Goal: Task Accomplishment & Management: Use online tool/utility

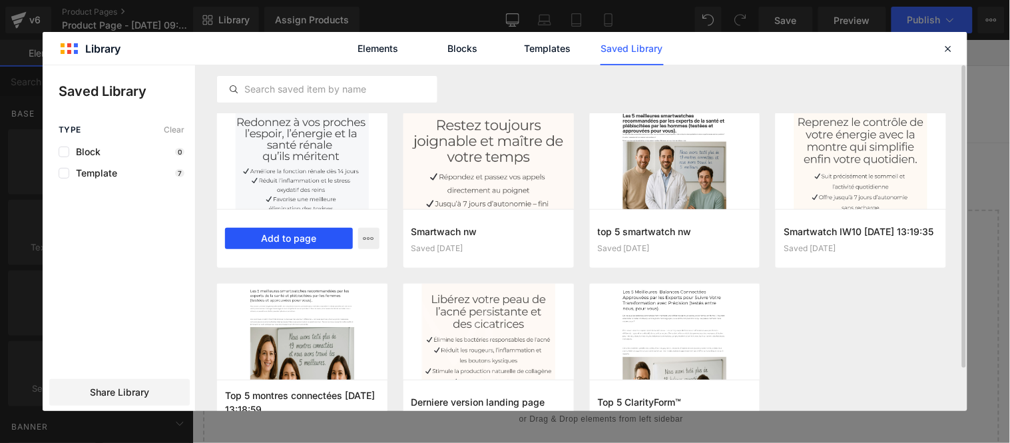
click at [287, 236] on button "Add to page" at bounding box center [289, 238] width 128 height 21
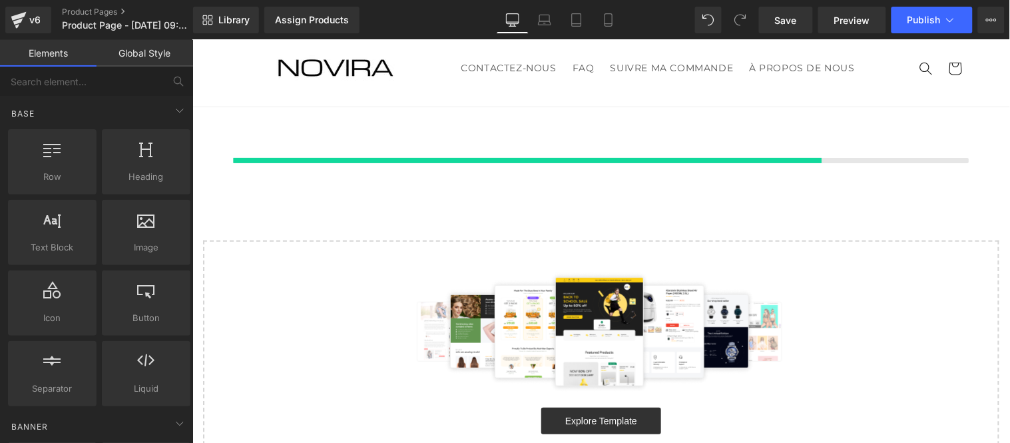
scroll to position [37, 0]
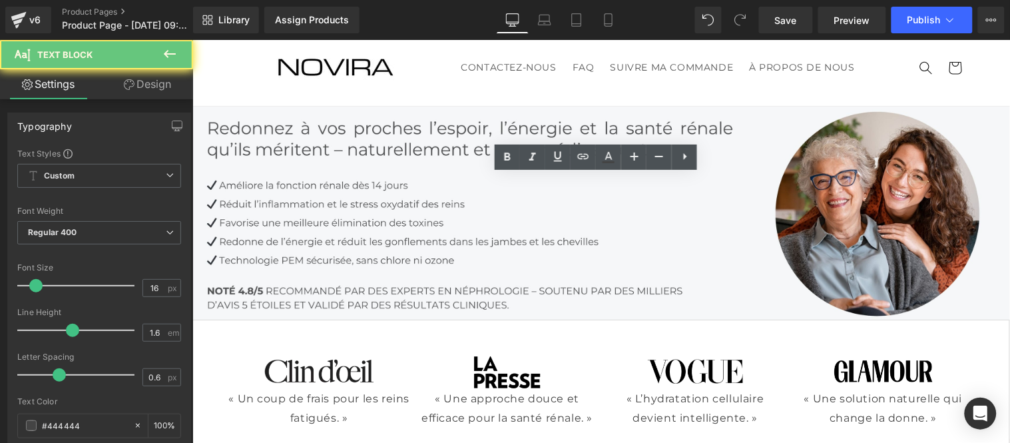
scroll to position [2255, 0]
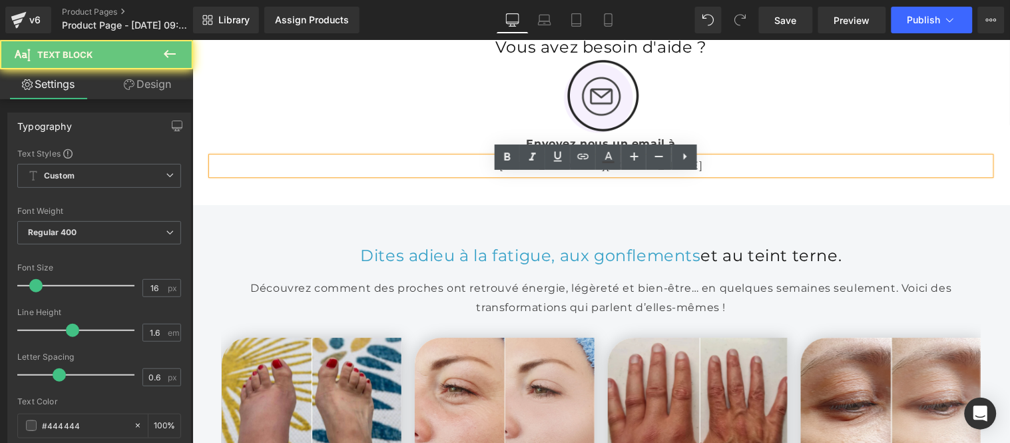
click at [617, 174] on p "[EMAIL_ADDRESS][DOMAIN_NAME]" at bounding box center [600, 164] width 779 height 17
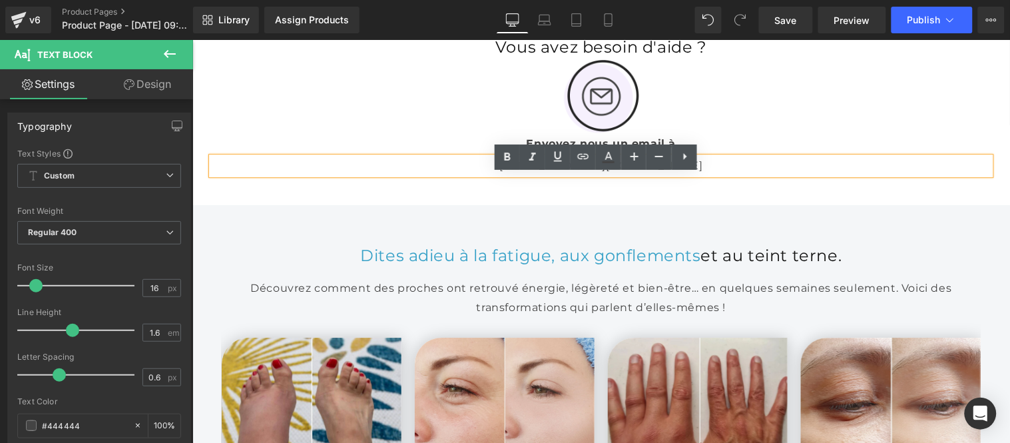
click at [648, 174] on p "[EMAIL_ADDRESS][DOMAIN_NAME]" at bounding box center [600, 164] width 779 height 17
click at [586, 174] on p "[EMAIL_ADDRESS][DOMAIN_NAME]" at bounding box center [600, 164] width 779 height 17
paste div
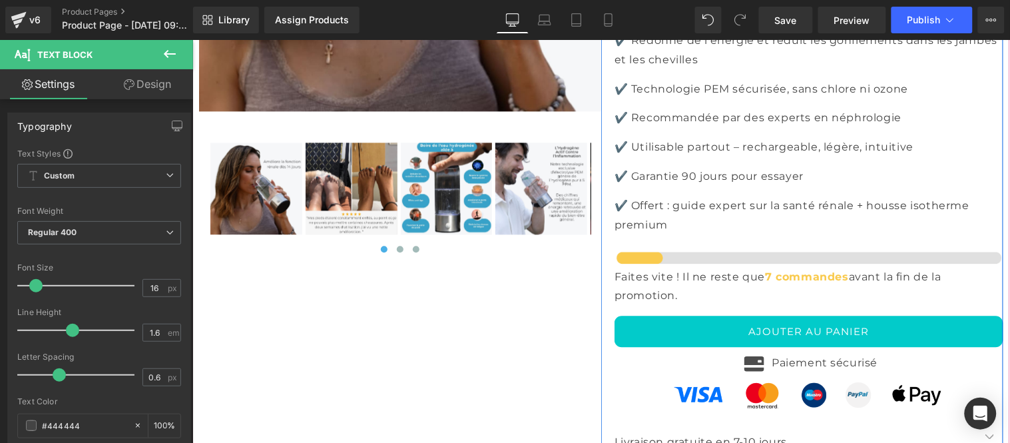
scroll to position [4621, 0]
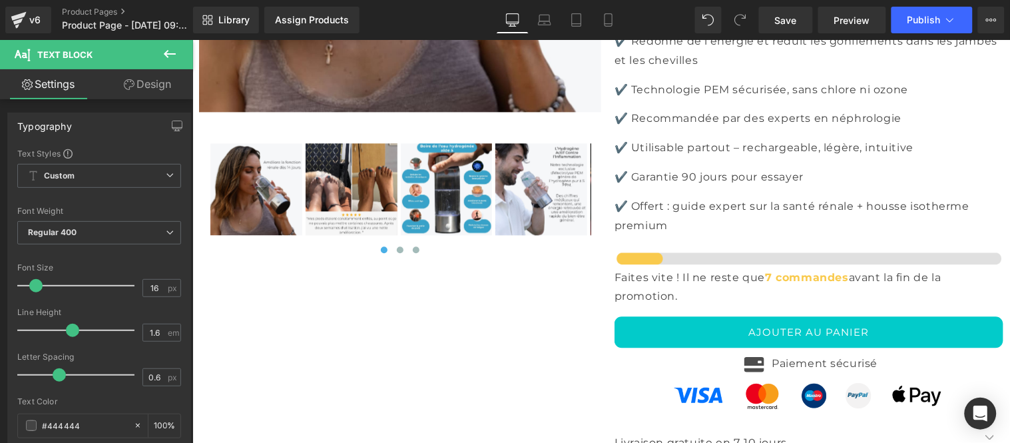
click at [162, 53] on icon at bounding box center [170, 54] width 16 height 16
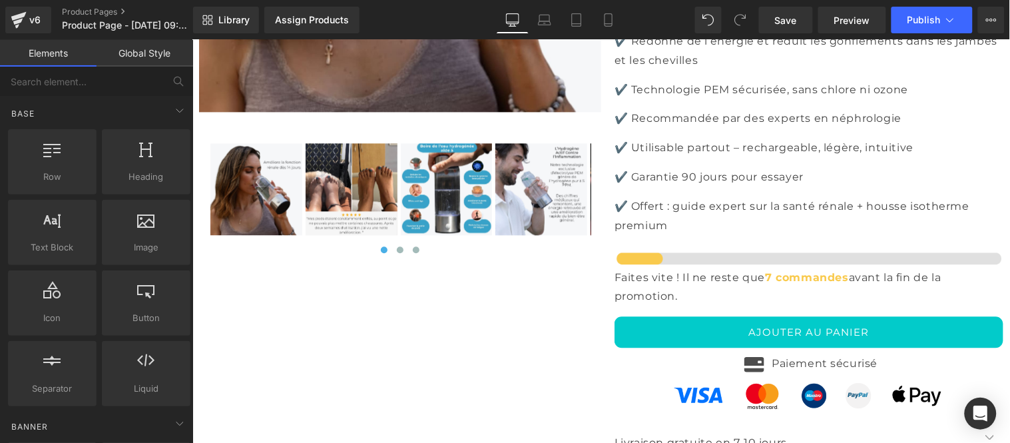
click at [150, 57] on link "Global Style" at bounding box center [144, 53] width 96 height 27
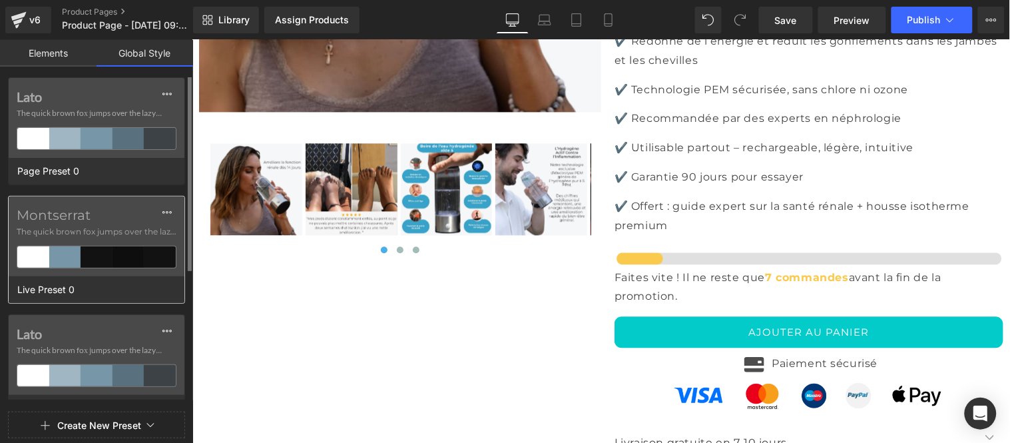
click at [117, 235] on span "The quick brown fox jumps over the lazy..." at bounding box center [97, 232] width 160 height 12
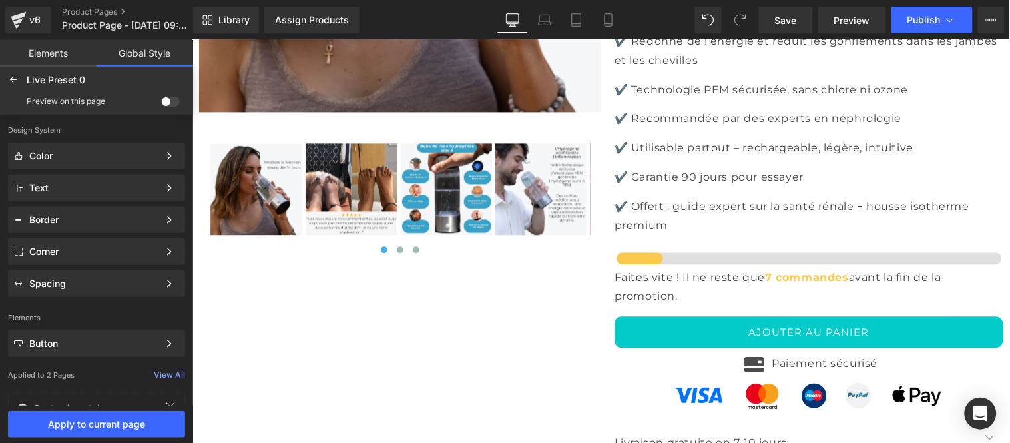
click at [166, 105] on span at bounding box center [170, 101] width 19 height 10
click at [161, 104] on input "checkbox" at bounding box center [161, 104] width 0 height 0
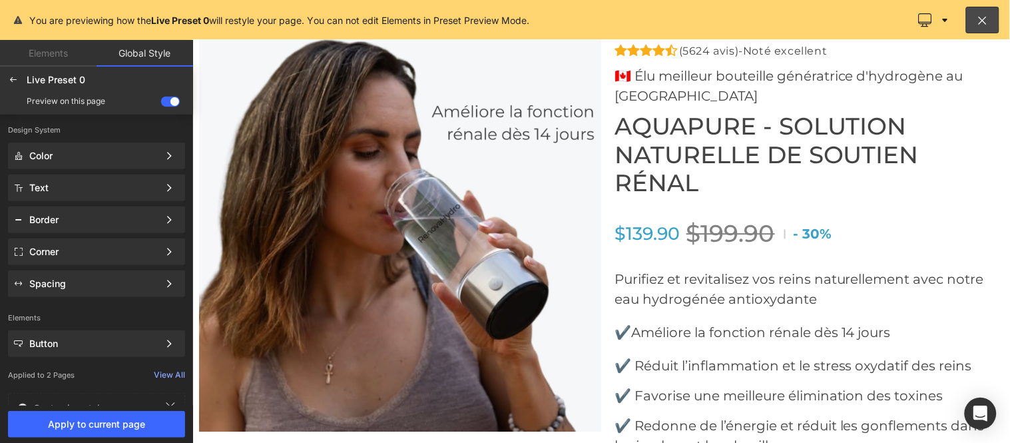
scroll to position [4489, 0]
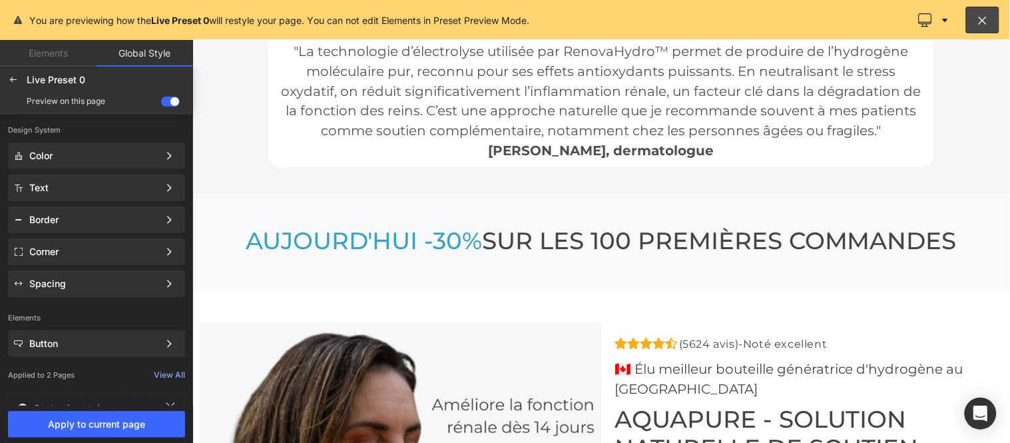
click at [383, 240] on div at bounding box center [600, 240] width 817 height 403
click at [14, 77] on icon at bounding box center [13, 80] width 11 height 11
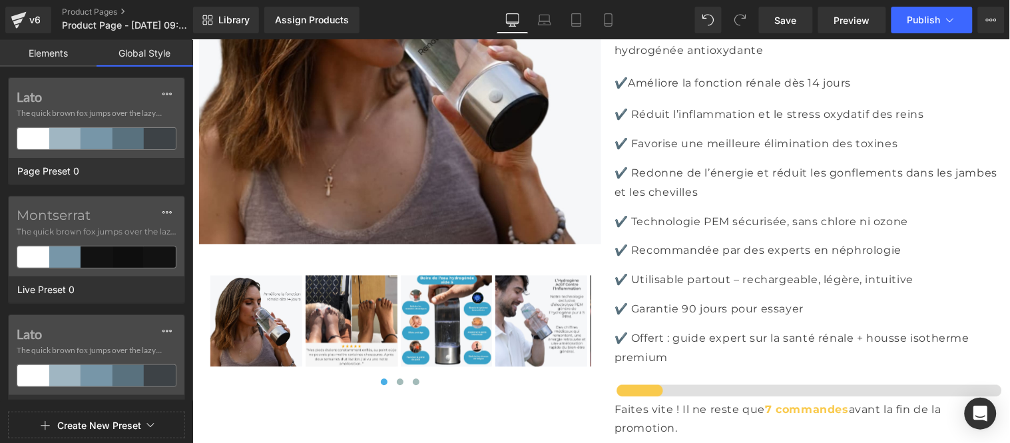
scroll to position [4048, 0]
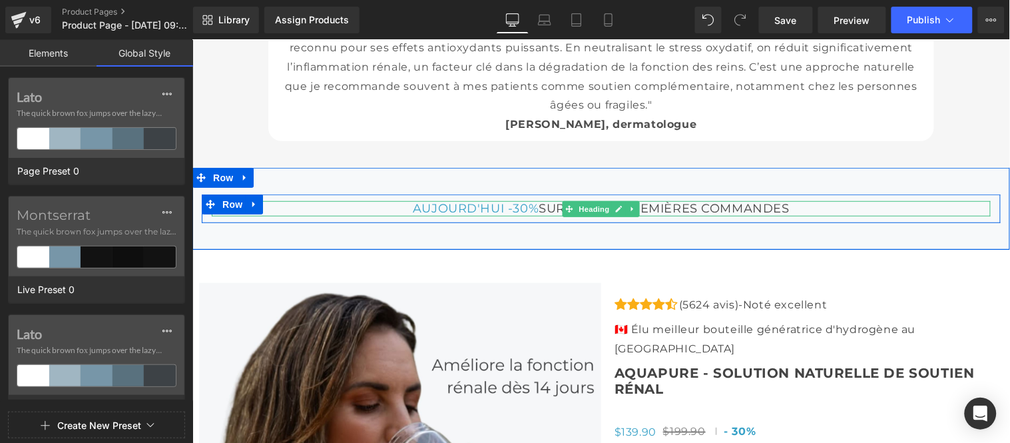
click at [445, 215] on span "AUJOURD'HUI -30%" at bounding box center [475, 207] width 126 height 15
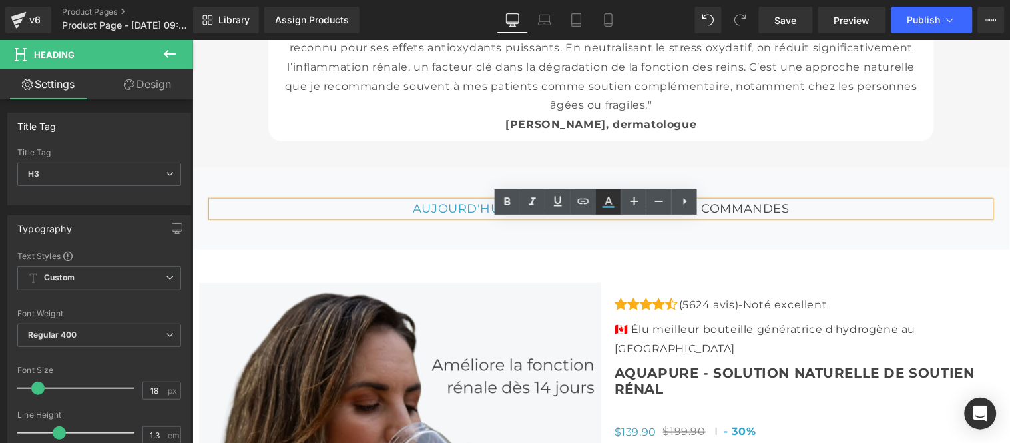
click at [602, 202] on icon at bounding box center [608, 202] width 16 height 16
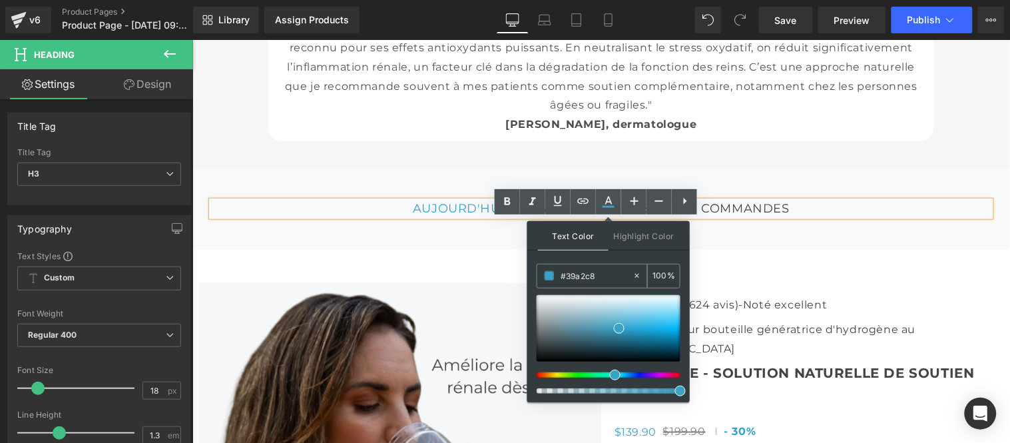
click at [599, 264] on div "#39a2c8" at bounding box center [584, 275] width 95 height 23
click at [599, 274] on input "#39a2c8" at bounding box center [596, 275] width 72 height 15
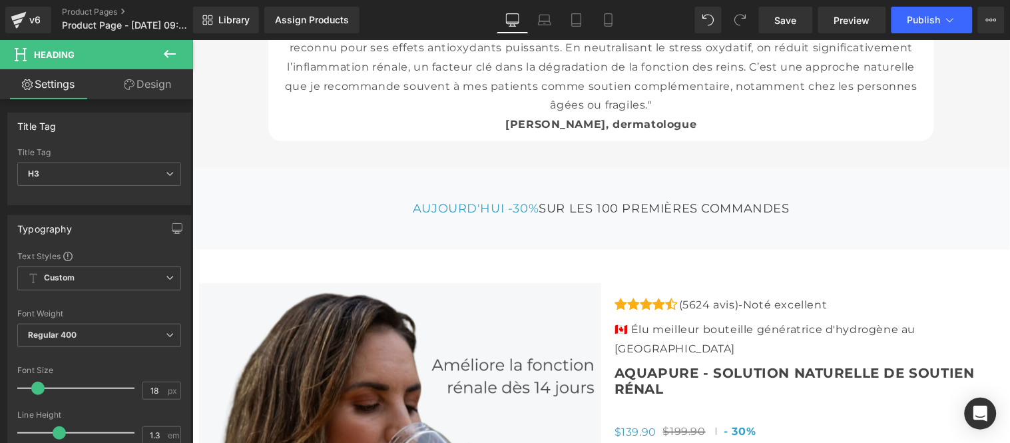
click at [170, 47] on icon at bounding box center [170, 54] width 16 height 16
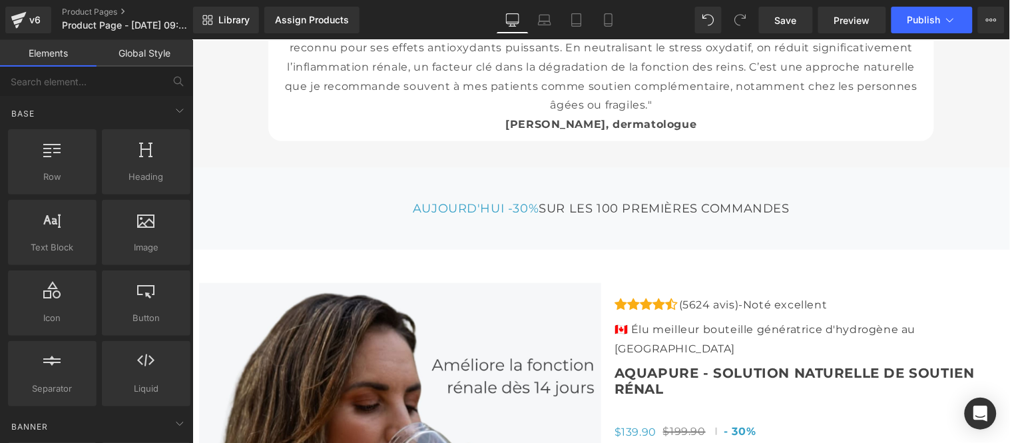
click at [145, 56] on link "Global Style" at bounding box center [144, 53] width 96 height 27
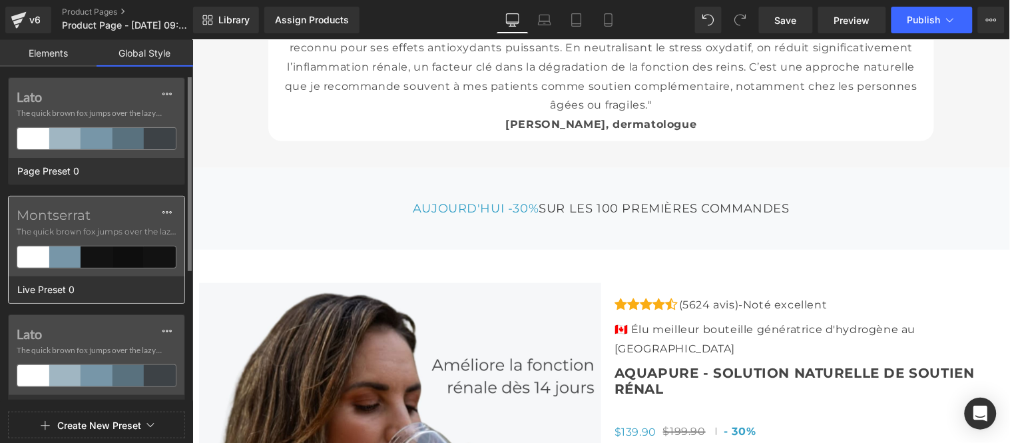
click at [95, 240] on div "Montserrat The quick brown fox jumps over the lazy..." at bounding box center [97, 236] width 176 height 80
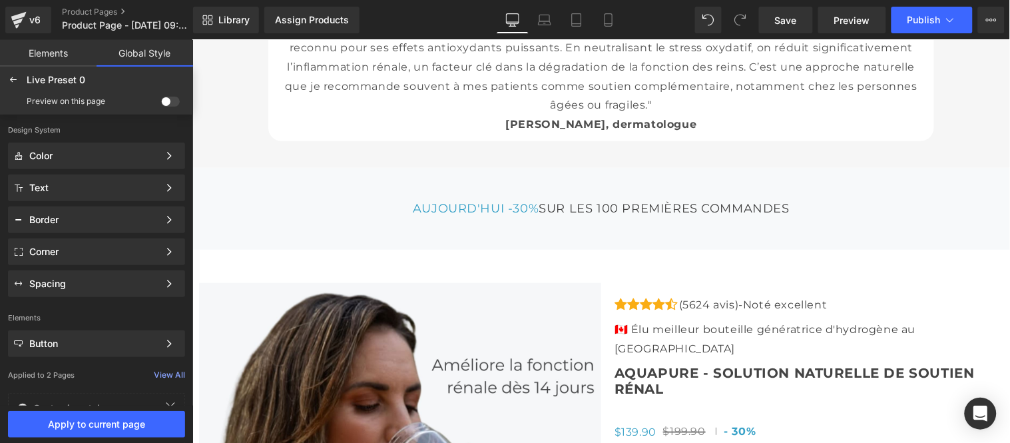
click at [168, 100] on span at bounding box center [170, 101] width 19 height 10
click at [161, 104] on input "checkbox" at bounding box center [161, 104] width 0 height 0
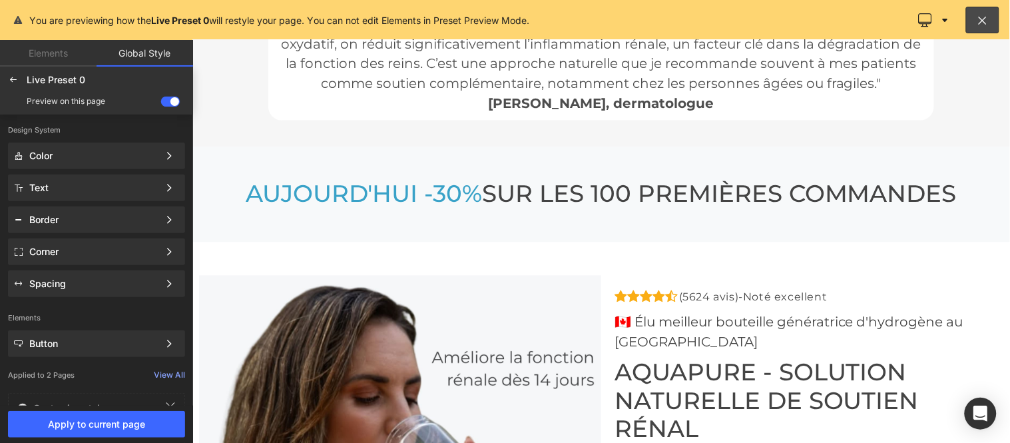
scroll to position [4563, 0]
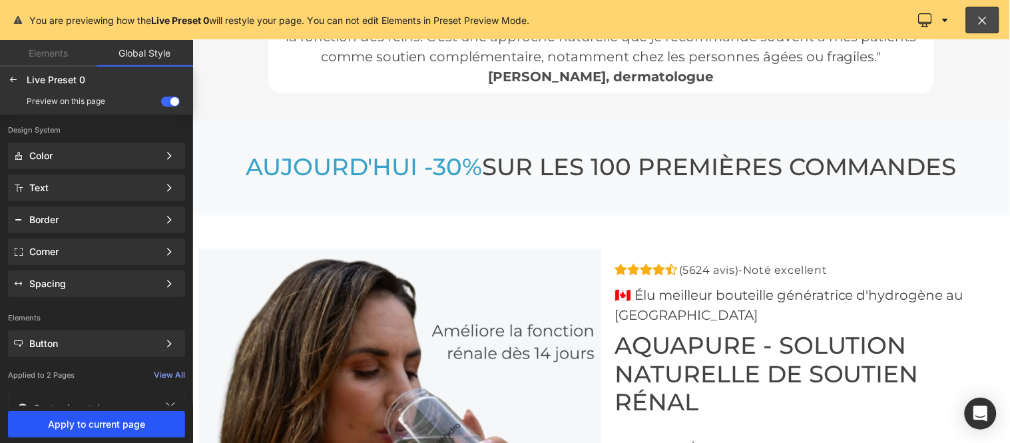
click at [110, 424] on span "Apply to current page" at bounding box center [96, 424] width 161 height 11
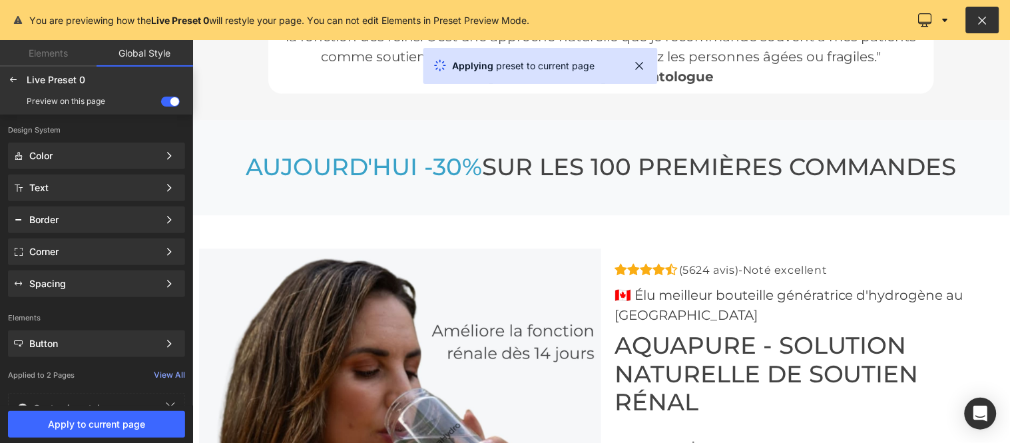
drag, startPoint x: 986, startPoint y: 20, endPoint x: 506, endPoint y: 154, distance: 497.5
click at [986, 20] on icon at bounding box center [982, 19] width 13 height 13
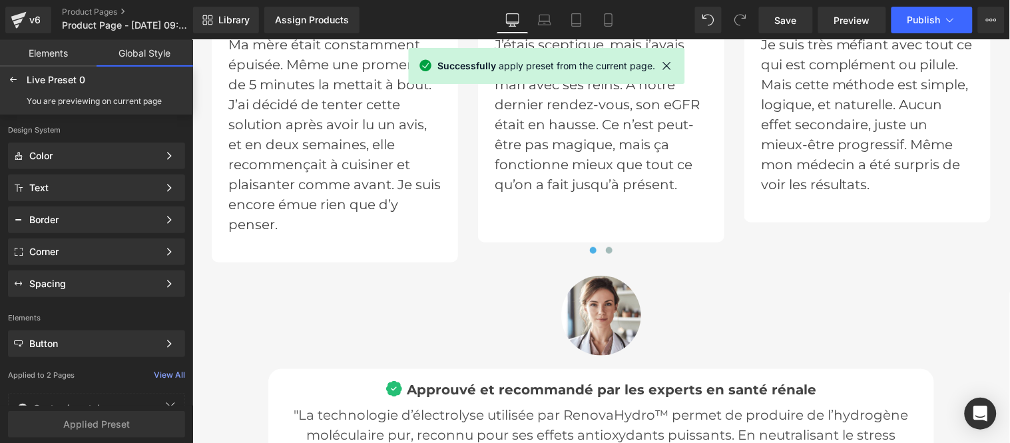
scroll to position [4560, 0]
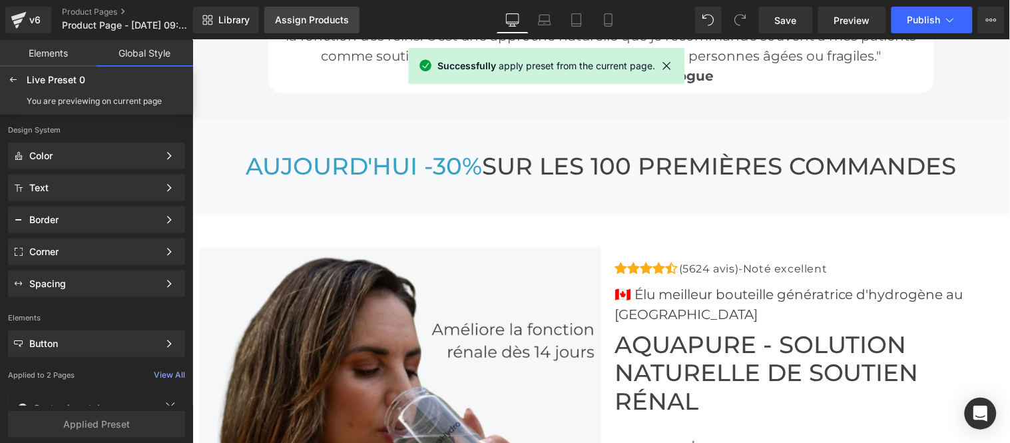
click at [298, 17] on div "Assign Products" at bounding box center [312, 20] width 74 height 11
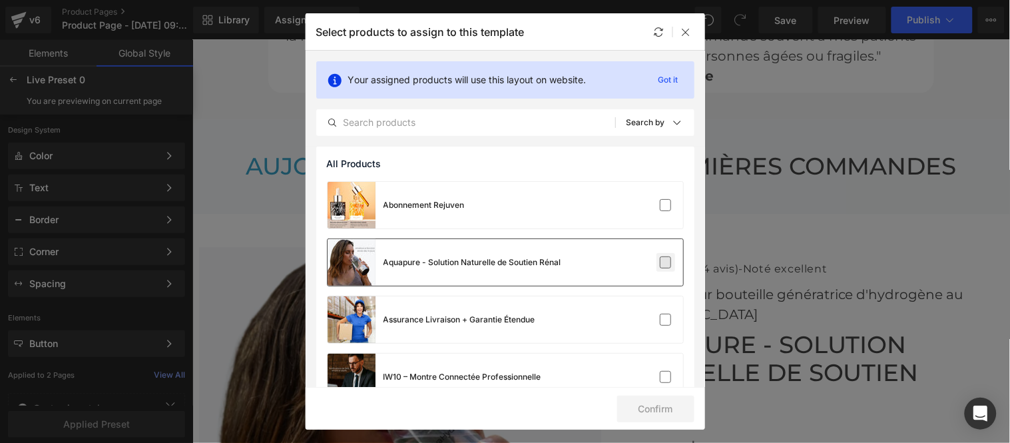
click at [659, 261] on label at bounding box center [665, 262] width 12 height 12
click at [665, 262] on input "checkbox" at bounding box center [665, 262] width 0 height 0
click at [660, 405] on button "Confirm" at bounding box center [655, 408] width 77 height 27
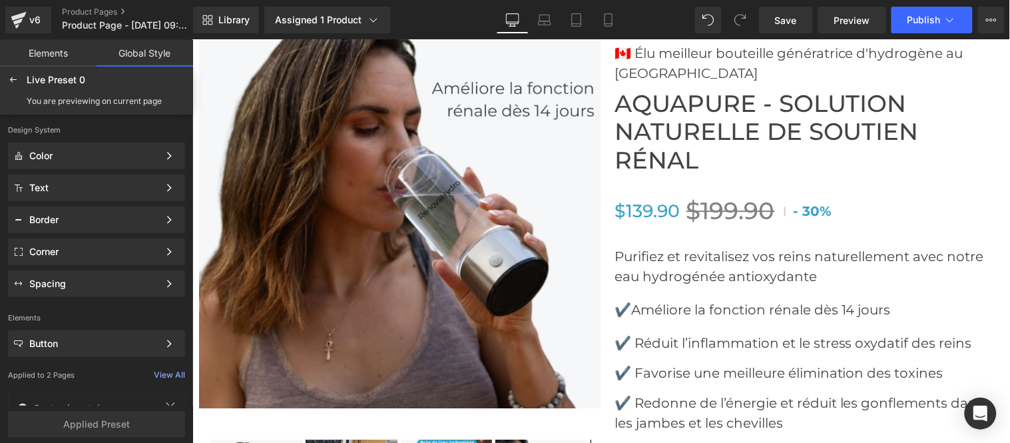
scroll to position [4781, 0]
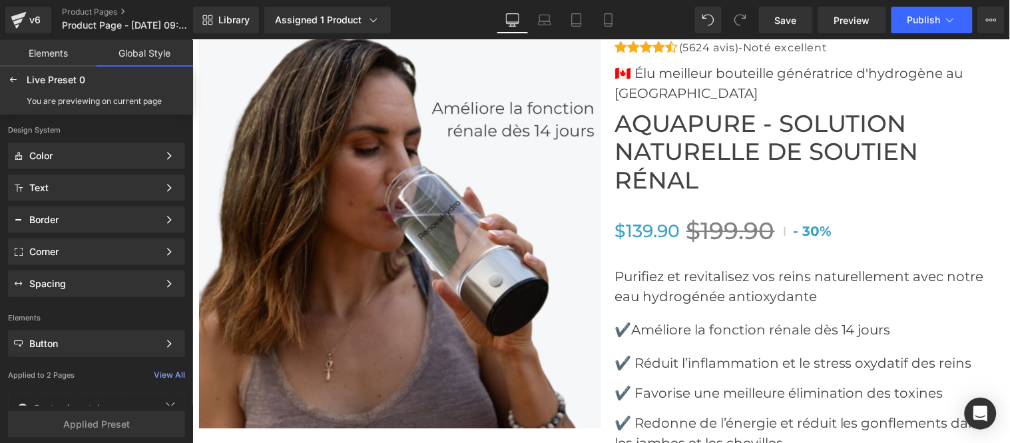
click at [394, 188] on img at bounding box center [399, 226] width 402 height 402
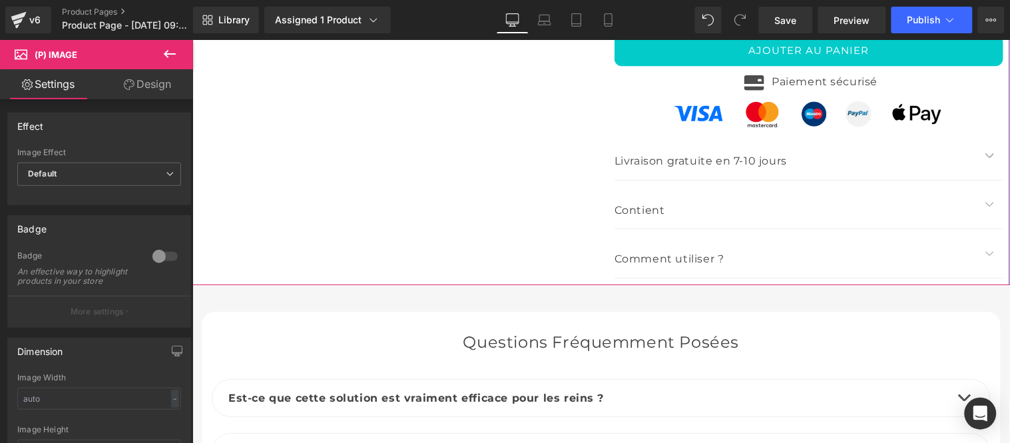
scroll to position [4929, 0]
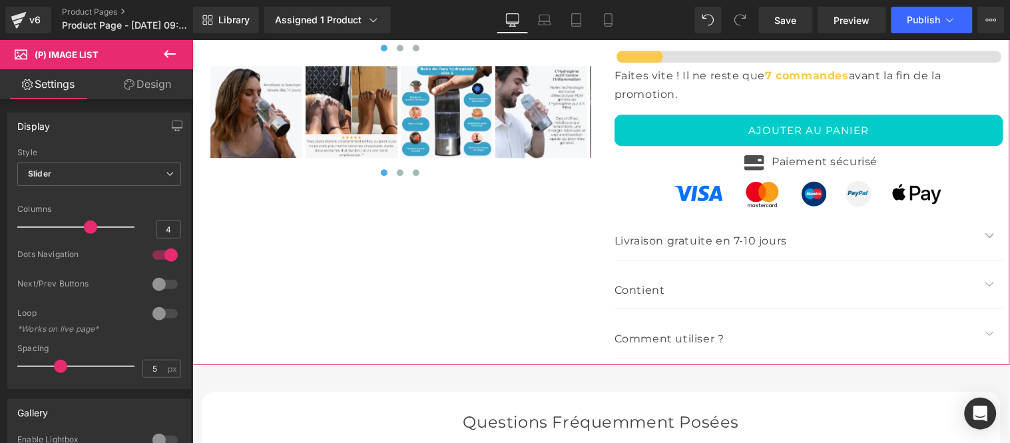
scroll to position [4820, 0]
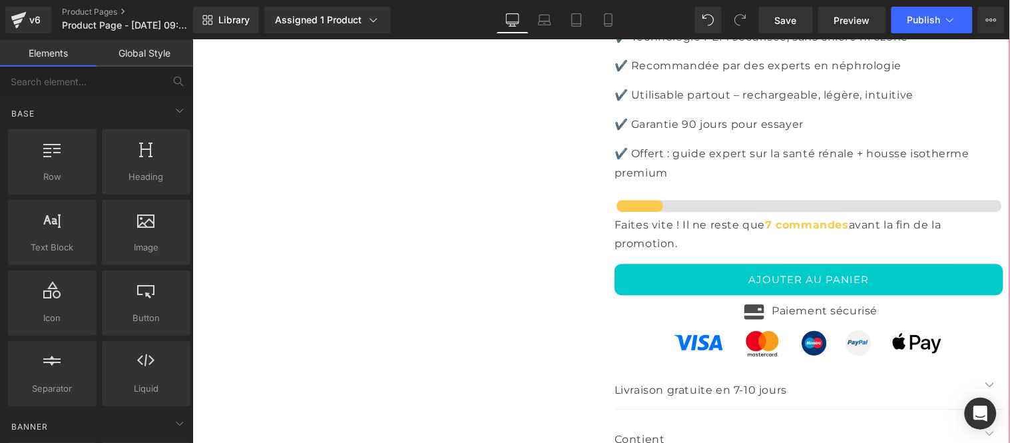
scroll to position [4672, 0]
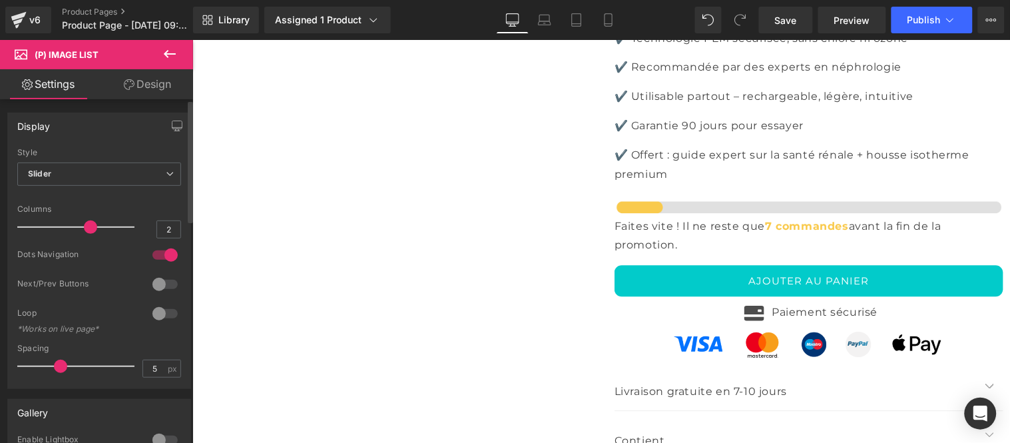
type input "1"
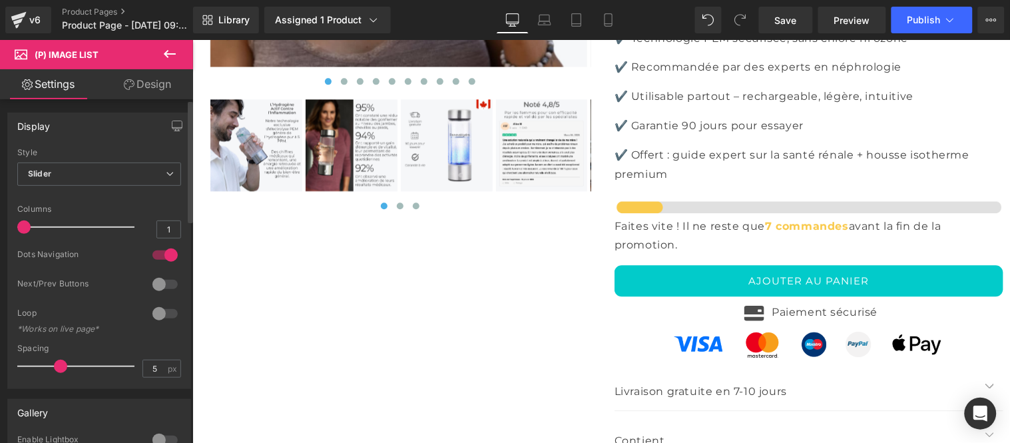
drag, startPoint x: 83, startPoint y: 233, endPoint x: 0, endPoint y: 233, distance: 83.2
click at [0, 233] on div "Display Default Slider Style Slider Default Slider 1 Columns 1 4 Columns 4 3 Co…" at bounding box center [99, 245] width 199 height 286
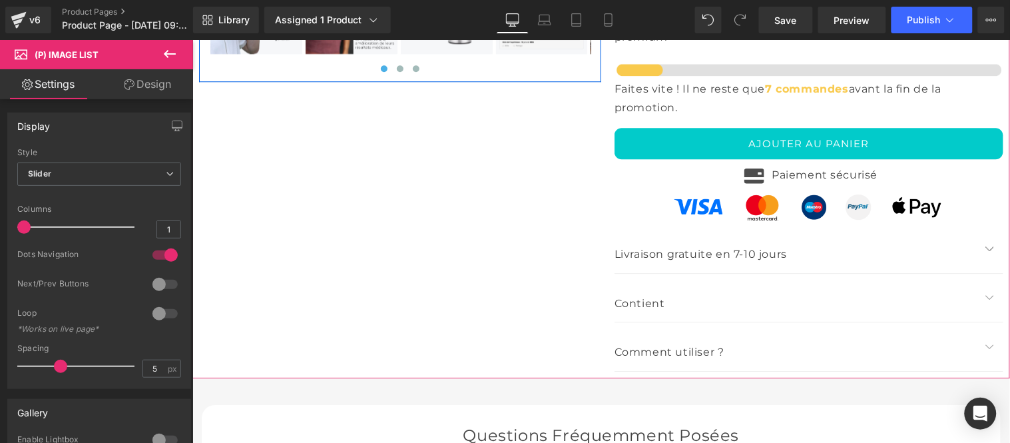
scroll to position [4820, 0]
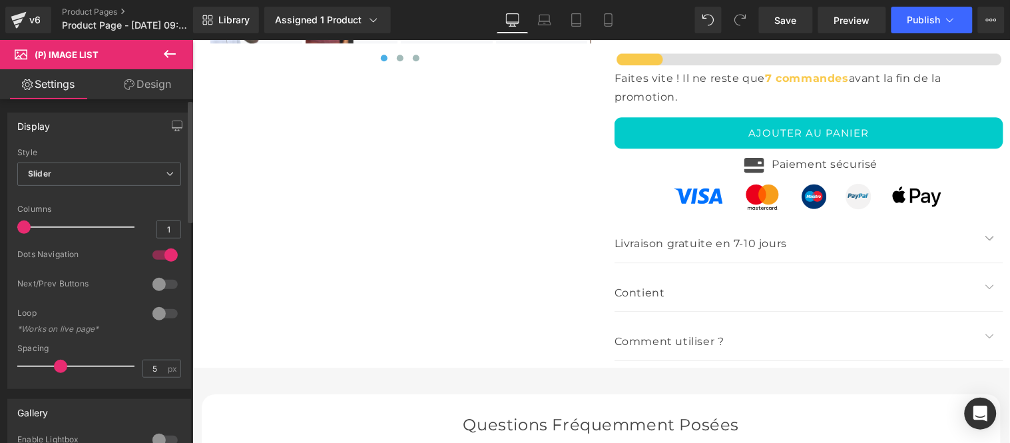
click at [158, 250] on div at bounding box center [165, 254] width 32 height 21
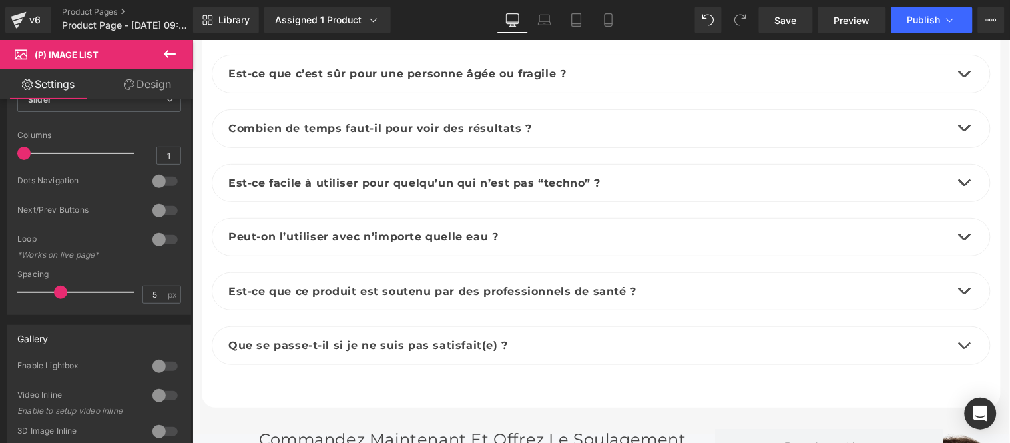
scroll to position [5264, 0]
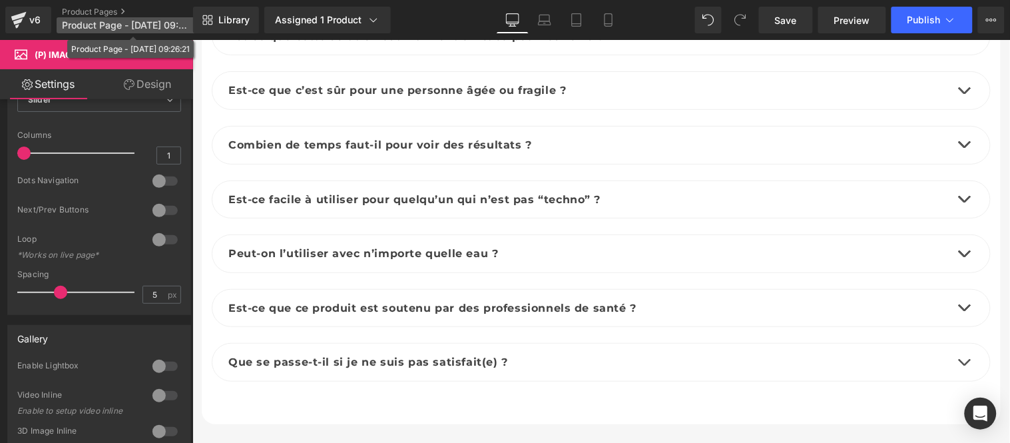
click at [88, 27] on span "Product Page - [DATE] 09:26:21" at bounding box center [126, 25] width 128 height 11
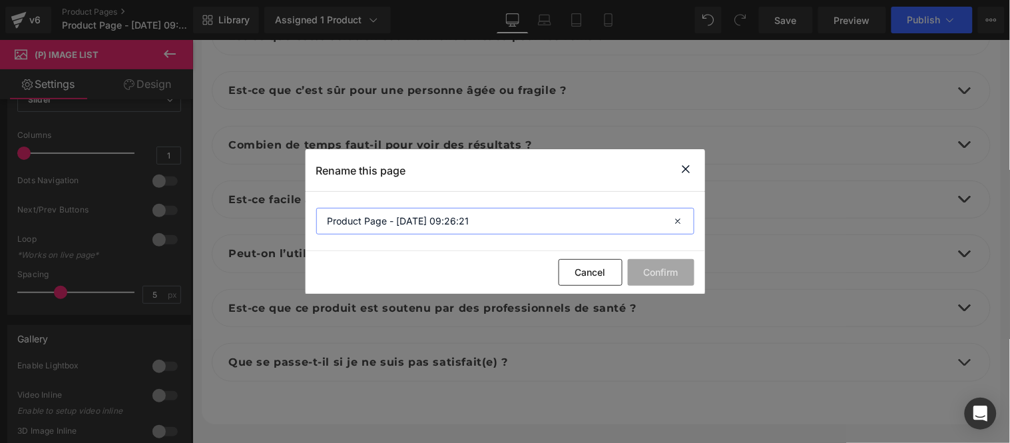
click at [486, 216] on input "Product Page - [DATE] 09:26:21" at bounding box center [505, 221] width 378 height 27
type input "Aquapure"
click at [659, 276] on button "Confirm" at bounding box center [661, 272] width 67 height 27
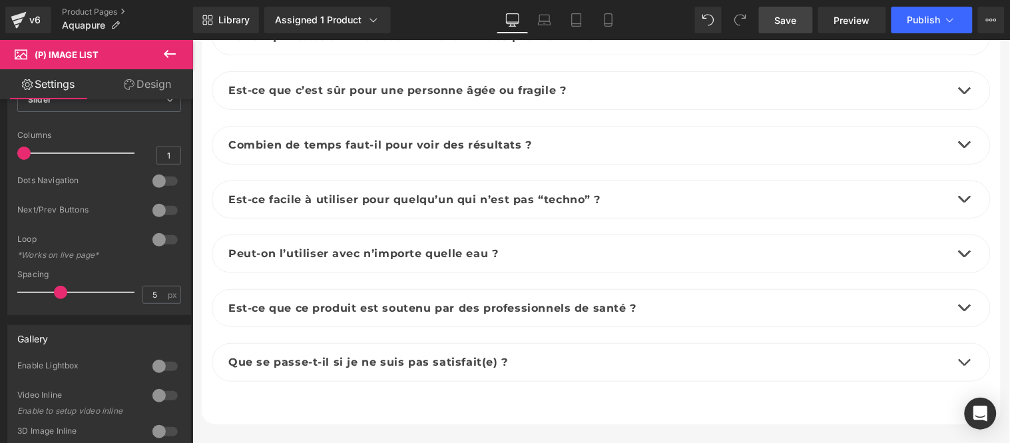
click at [790, 25] on span "Save" at bounding box center [786, 20] width 22 height 14
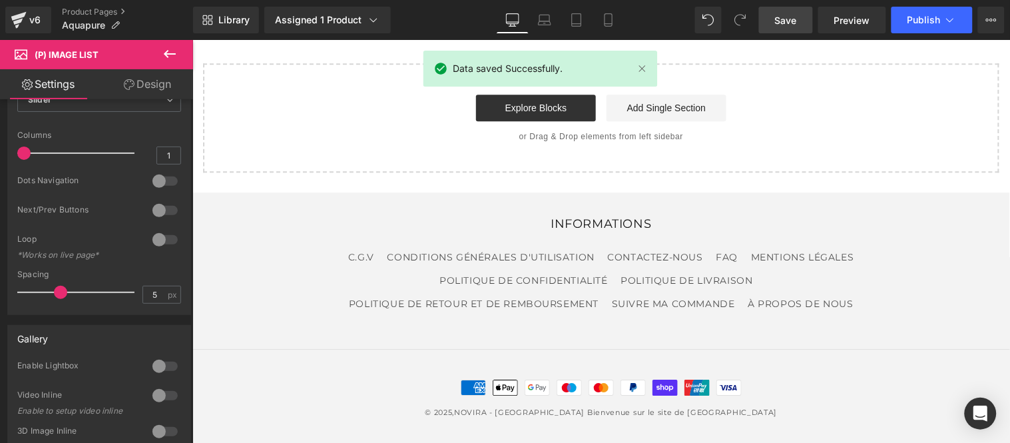
scroll to position [6151, 0]
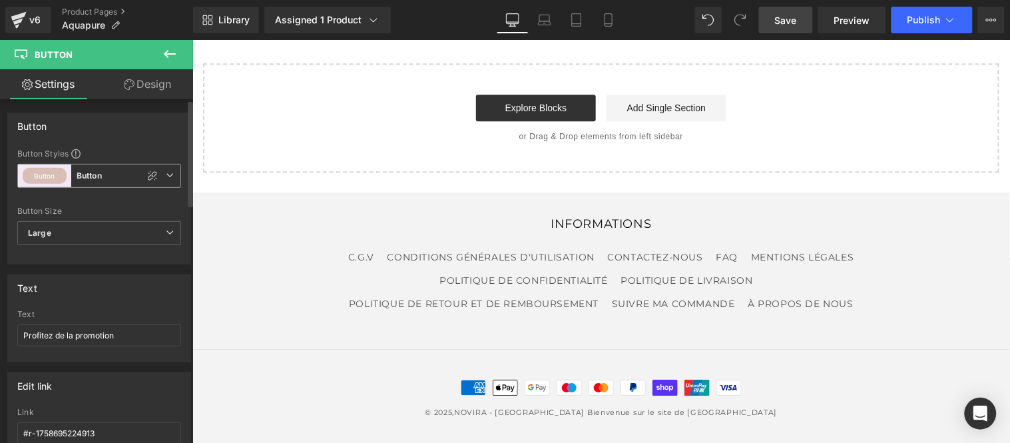
click at [170, 176] on span "Button Button" at bounding box center [99, 176] width 164 height 24
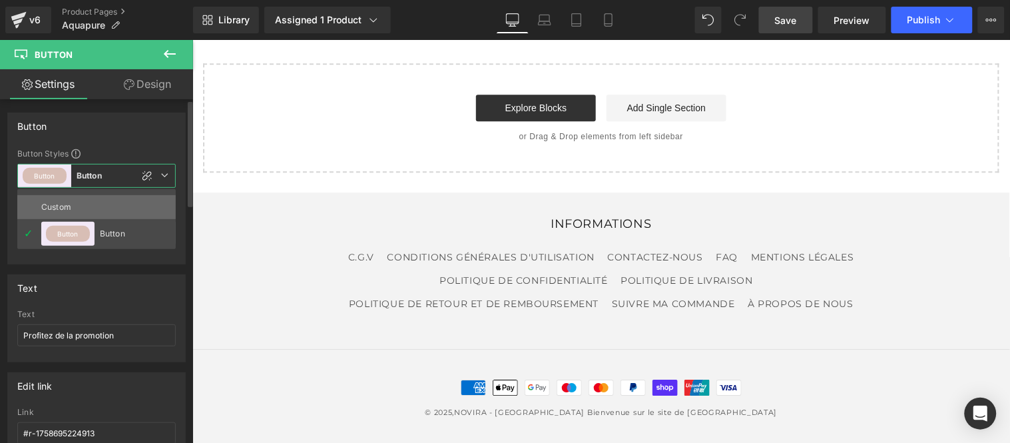
click at [71, 211] on div "Custom" at bounding box center [67, 207] width 52 height 24
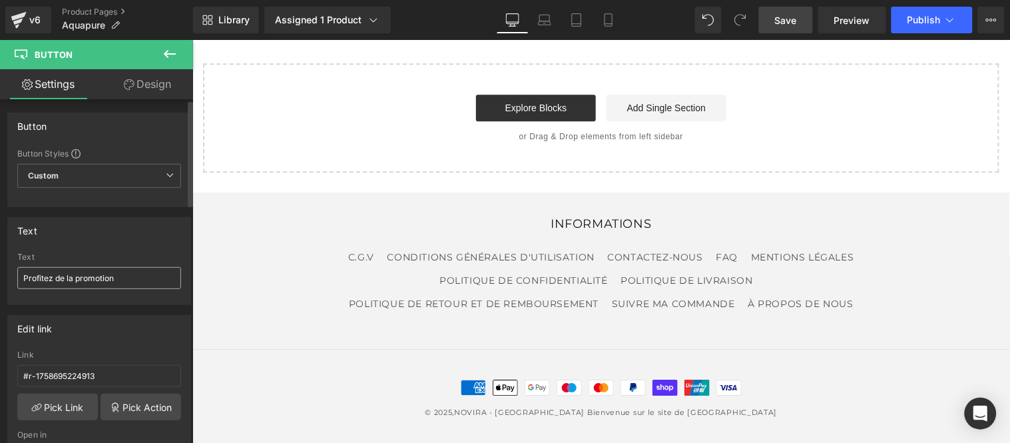
type input "Color 11"
type input "Color 1"
type input "Color 11"
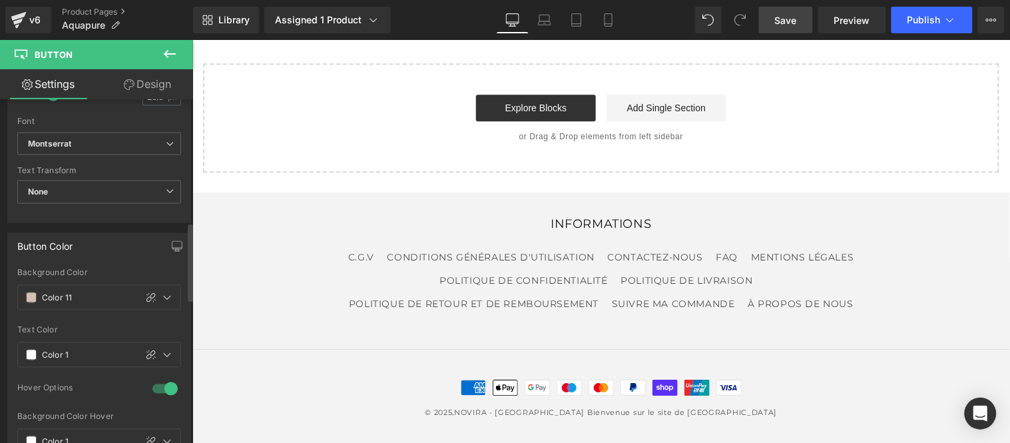
scroll to position [591, 0]
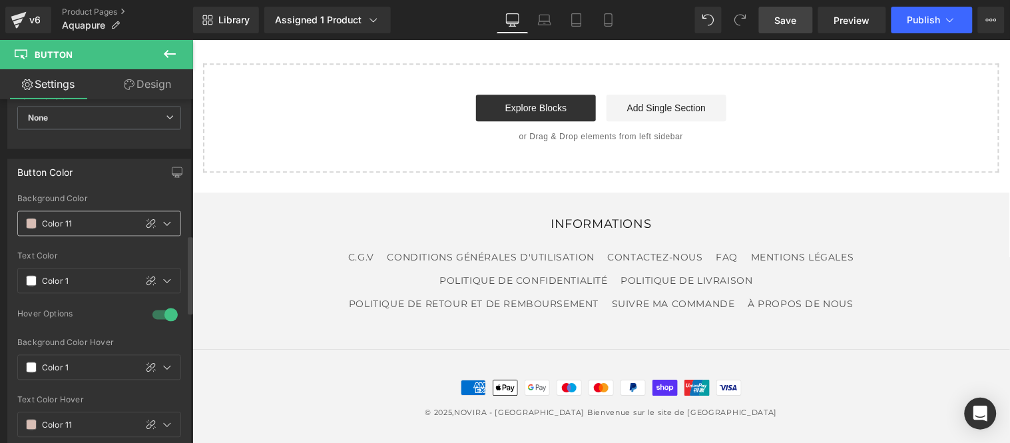
click at [109, 226] on input "Color 11" at bounding box center [85, 223] width 87 height 15
click at [162, 227] on icon at bounding box center [167, 223] width 11 height 11
type input "0"
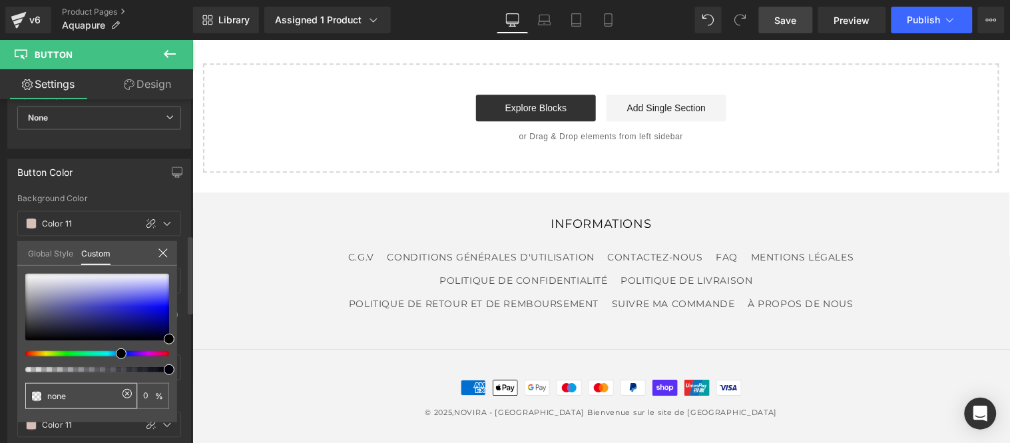
click at [129, 393] on icon at bounding box center [127, 393] width 11 height 11
type input "none"
click at [94, 402] on input "none" at bounding box center [82, 396] width 71 height 14
paste input "#39a2c8"
type input "#39a2c8"
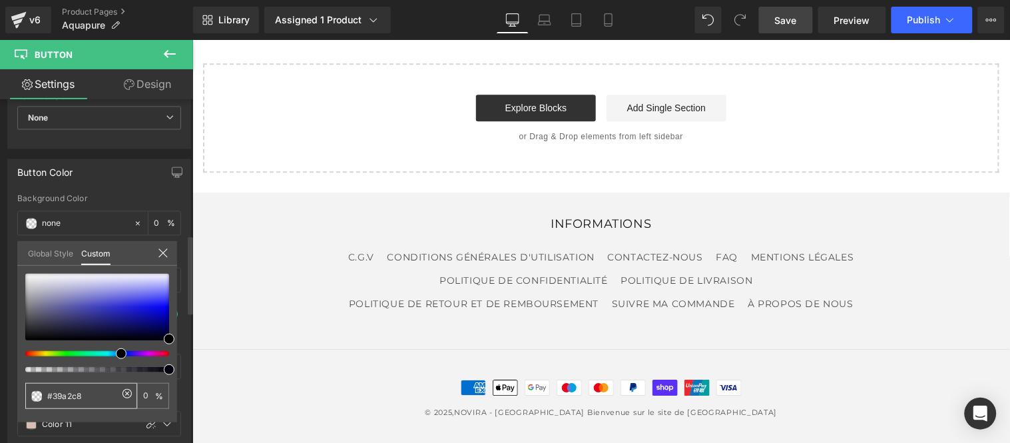
type input "#39a2c8"
type input "100"
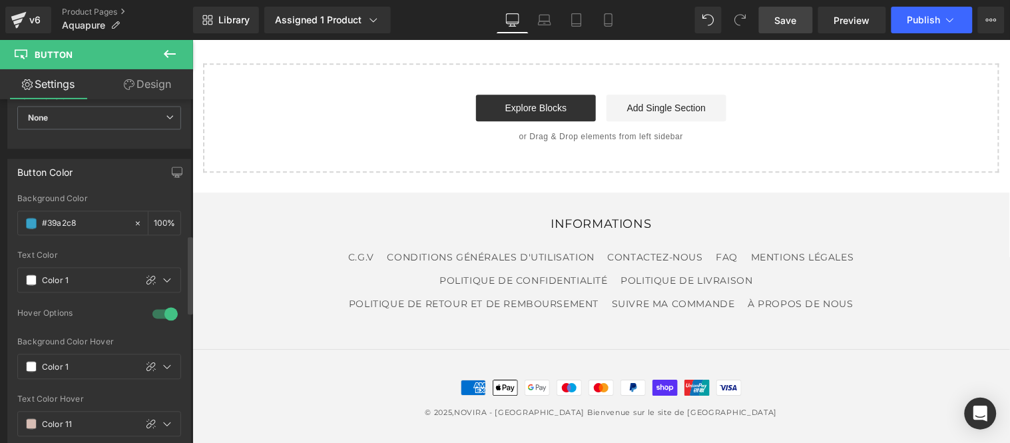
click at [787, 21] on span "Save" at bounding box center [786, 20] width 22 height 14
click at [924, 25] on span "Publish" at bounding box center [923, 20] width 33 height 11
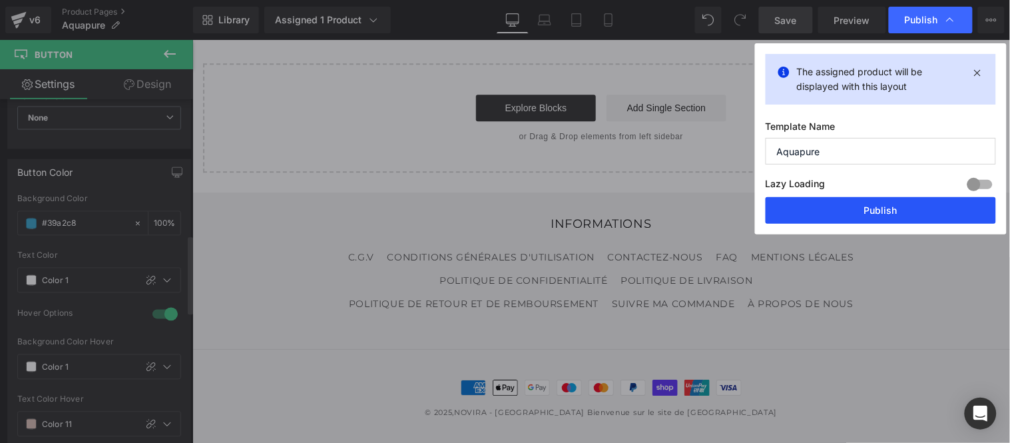
click at [869, 208] on button "Publish" at bounding box center [880, 210] width 230 height 27
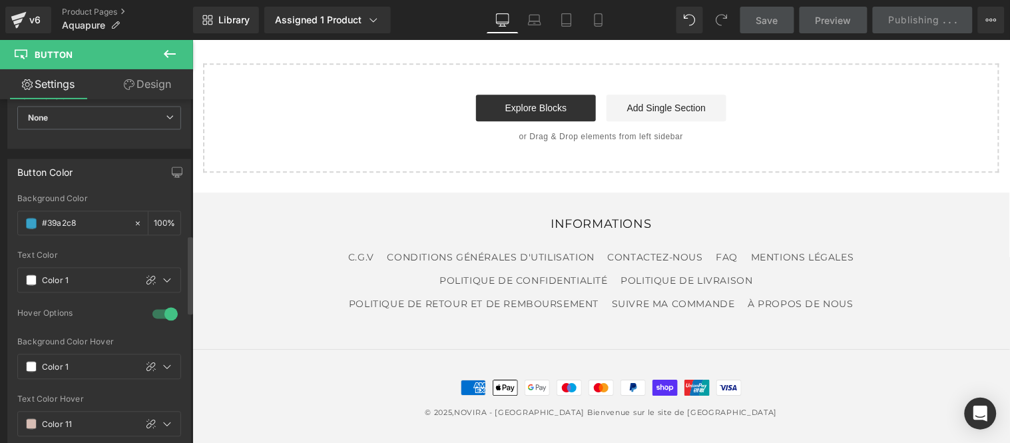
scroll to position [6638, 0]
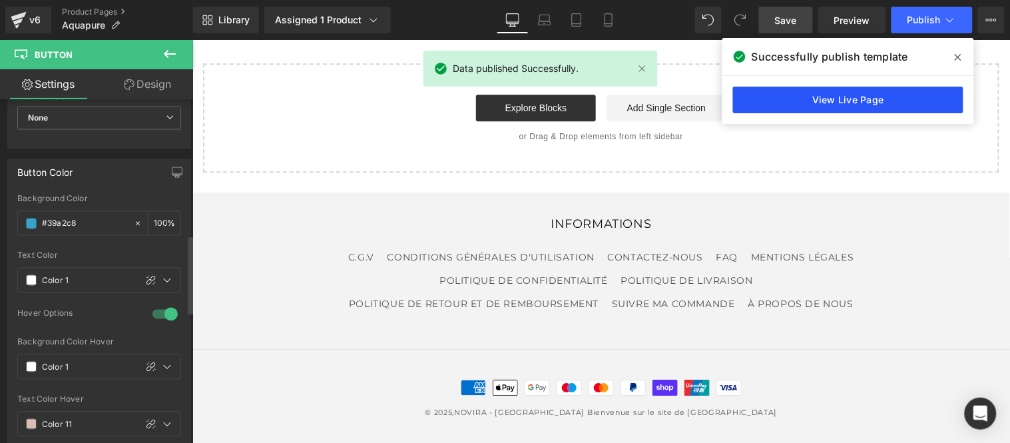
click at [839, 98] on link "View Live Page" at bounding box center [848, 100] width 230 height 27
